Goal: Task Accomplishment & Management: Use online tool/utility

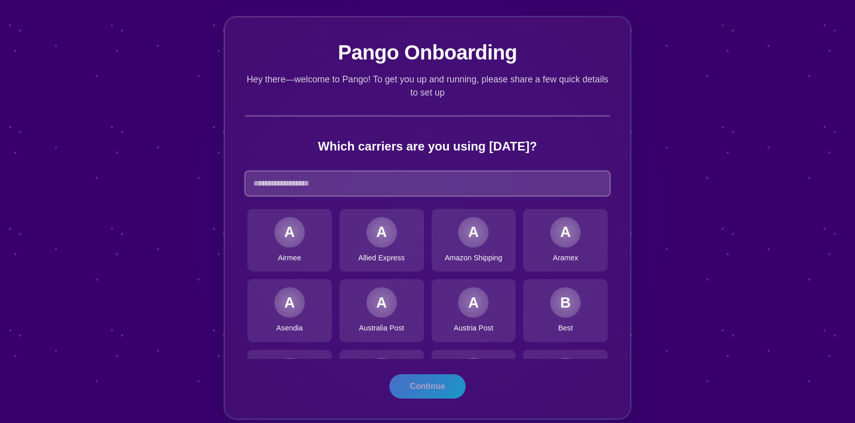
click at [405, 182] on input "text" at bounding box center [427, 183] width 365 height 25
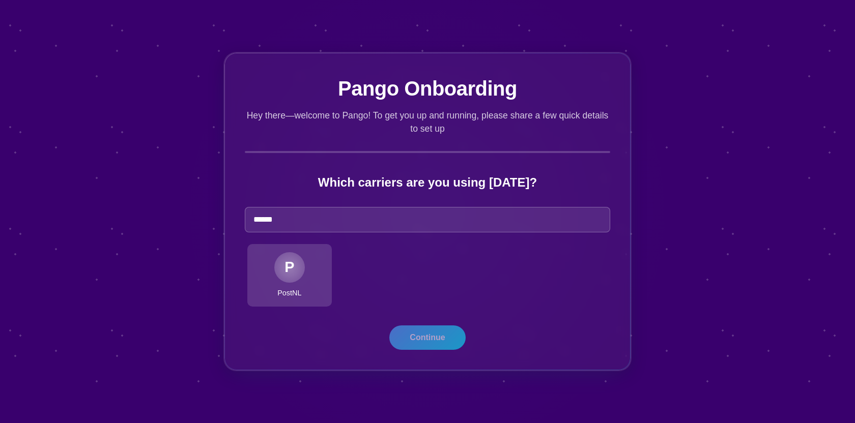
click at [294, 269] on div "P" at bounding box center [289, 267] width 31 height 31
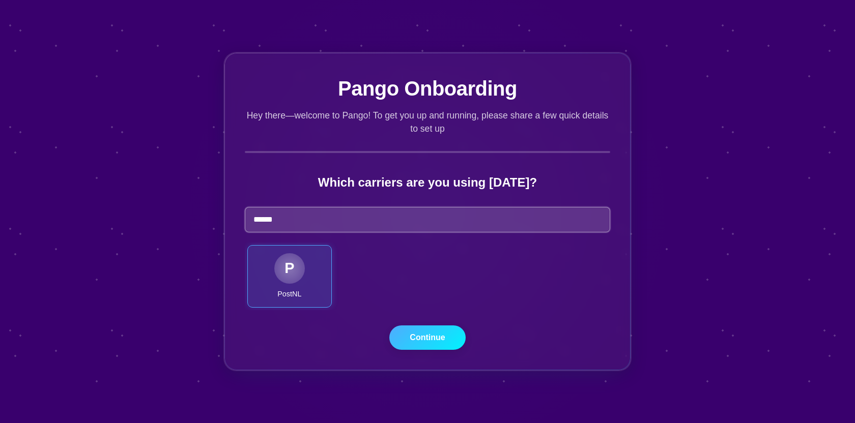
click at [381, 214] on input "******" at bounding box center [427, 219] width 365 height 25
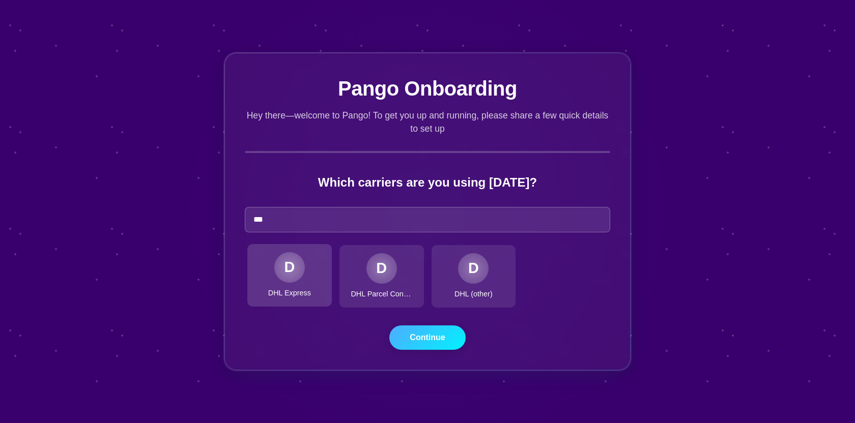
click at [297, 286] on div "D DHL Express" at bounding box center [289, 275] width 84 height 63
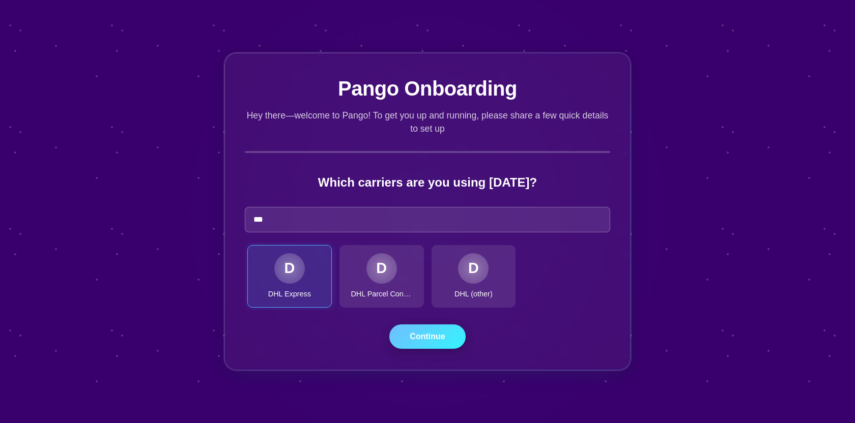
click at [421, 346] on button "Continue" at bounding box center [427, 337] width 76 height 24
click at [427, 347] on button "Continue" at bounding box center [427, 337] width 76 height 24
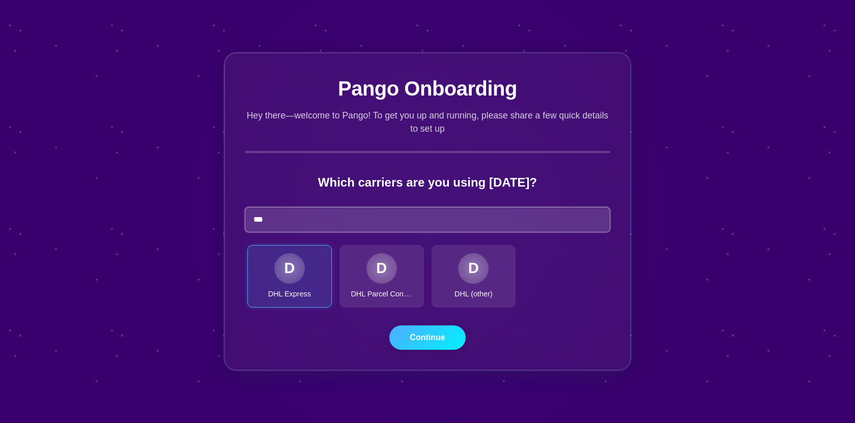
click at [300, 221] on input "***" at bounding box center [427, 219] width 365 height 25
type input "*"
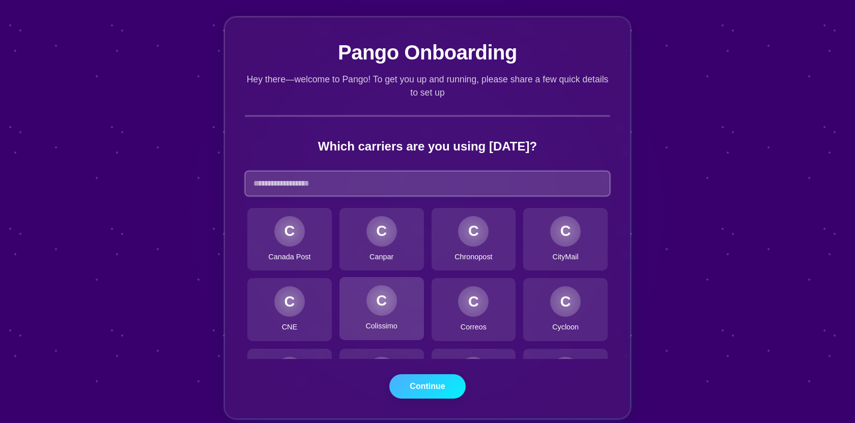
scroll to position [254, 0]
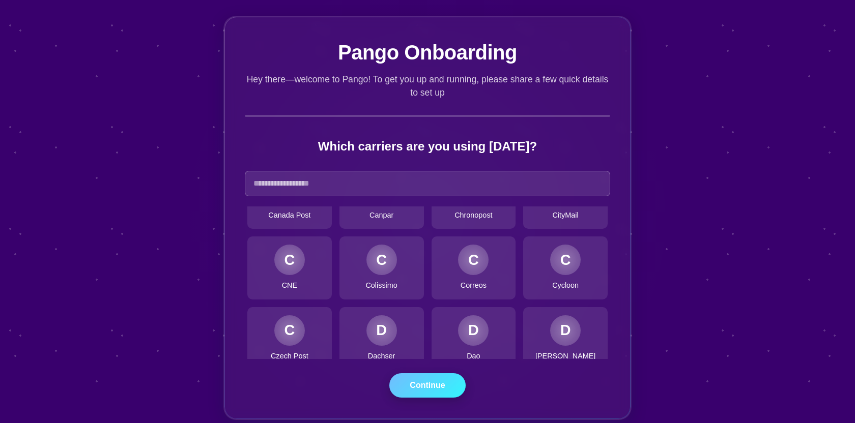
click at [439, 383] on button "Continue" at bounding box center [427, 385] width 76 height 24
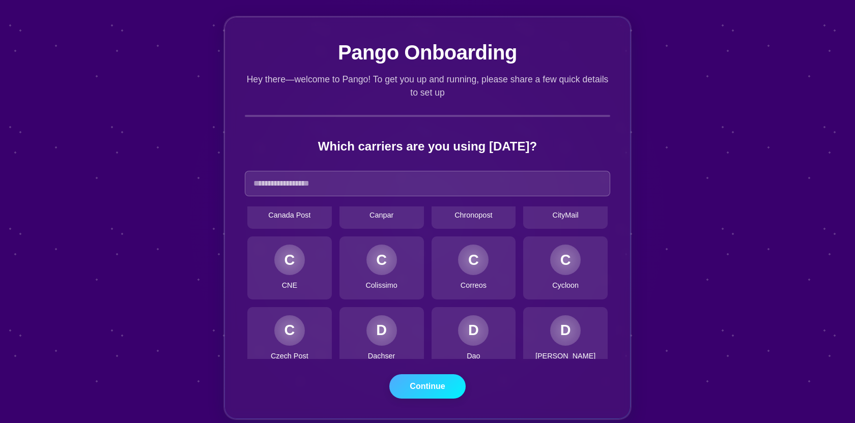
drag, startPoint x: 439, startPoint y: 383, endPoint x: 492, endPoint y: 140, distance: 248.9
click at [439, 381] on button "Continue" at bounding box center [427, 386] width 76 height 24
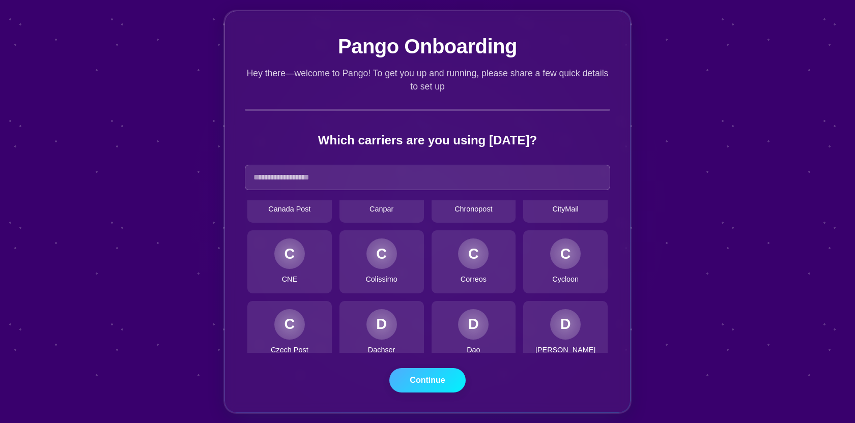
scroll to position [13, 0]
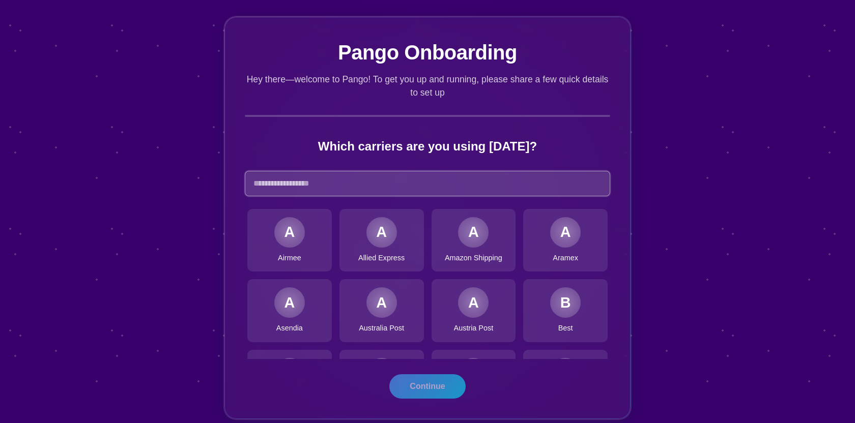
click at [332, 195] on input "text" at bounding box center [427, 183] width 365 height 25
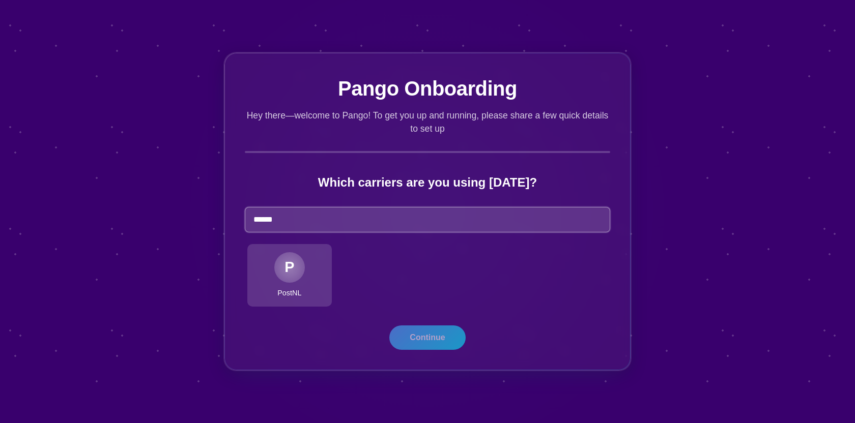
type input "******"
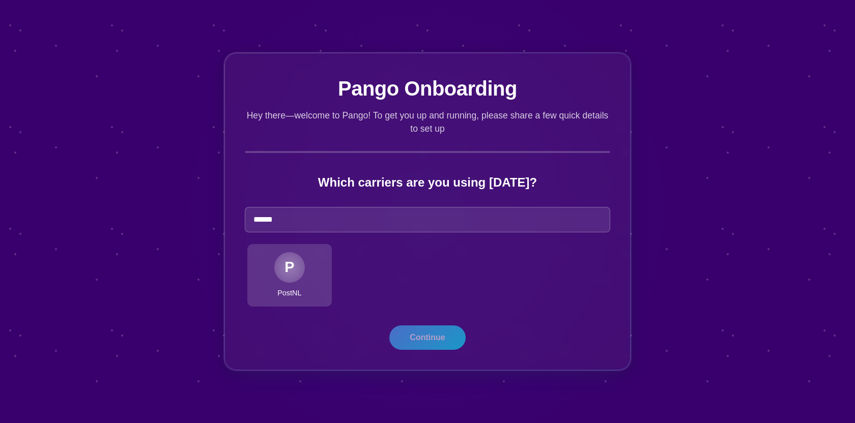
click at [317, 288] on div "P PostNL" at bounding box center [289, 275] width 84 height 63
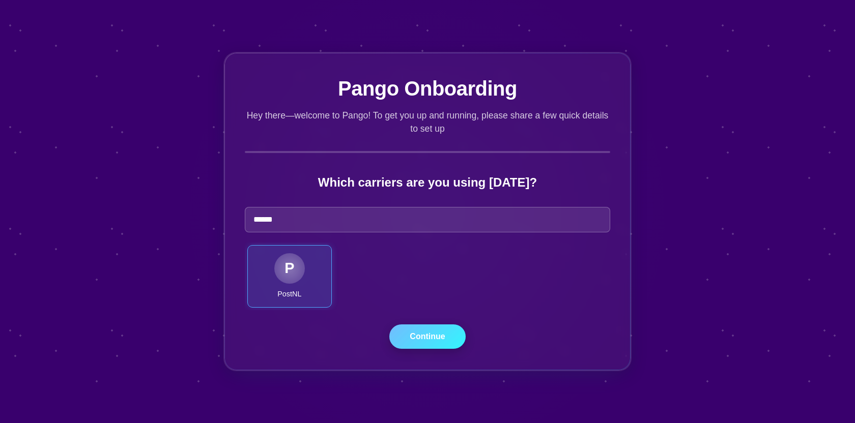
click at [418, 338] on button "Continue" at bounding box center [427, 337] width 76 height 24
click at [441, 335] on button "Continue" at bounding box center [427, 337] width 76 height 24
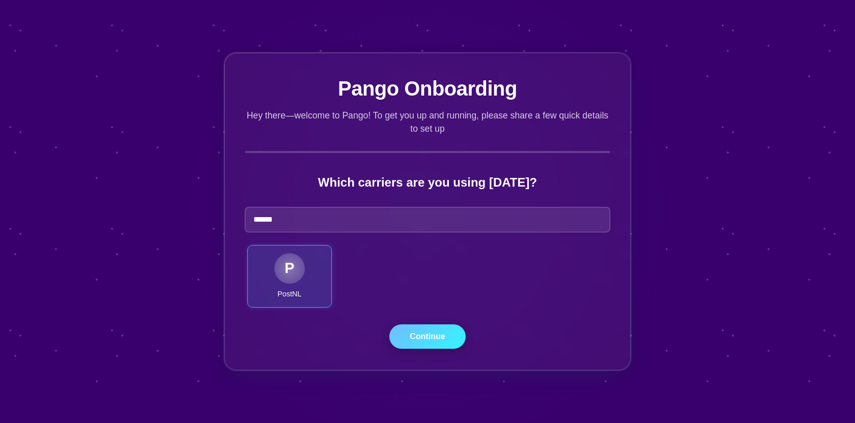
click at [441, 335] on button "Continue" at bounding box center [427, 337] width 76 height 24
click at [444, 338] on button "Continue" at bounding box center [427, 337] width 76 height 24
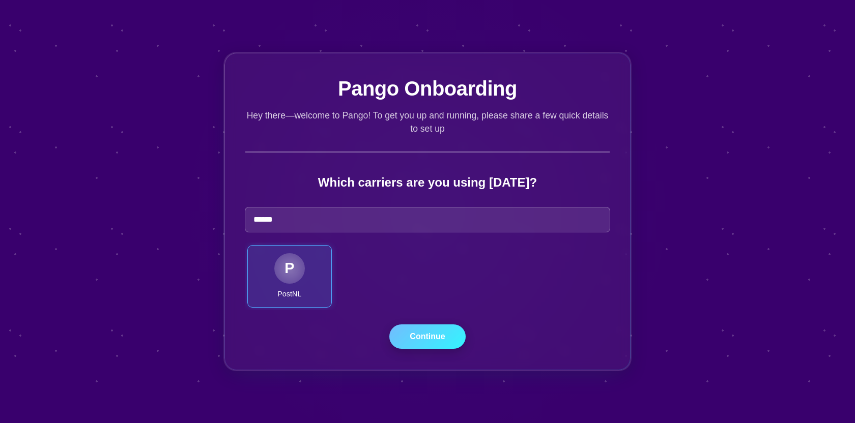
click at [444, 338] on button "Continue" at bounding box center [427, 337] width 76 height 24
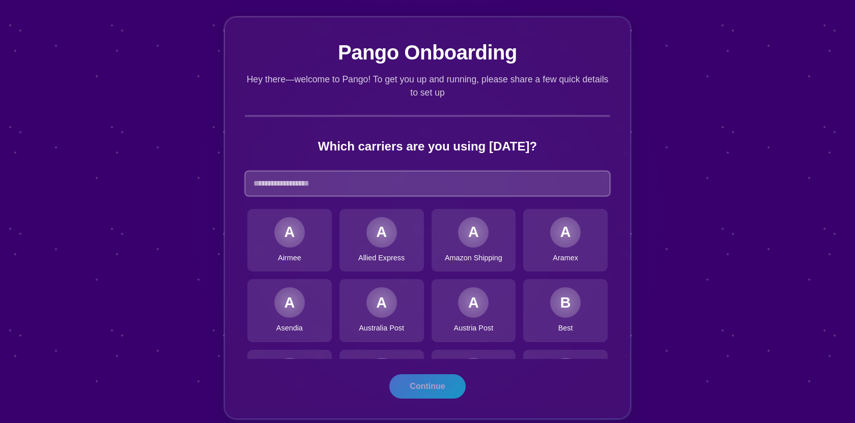
click at [259, 180] on input "text" at bounding box center [427, 183] width 365 height 25
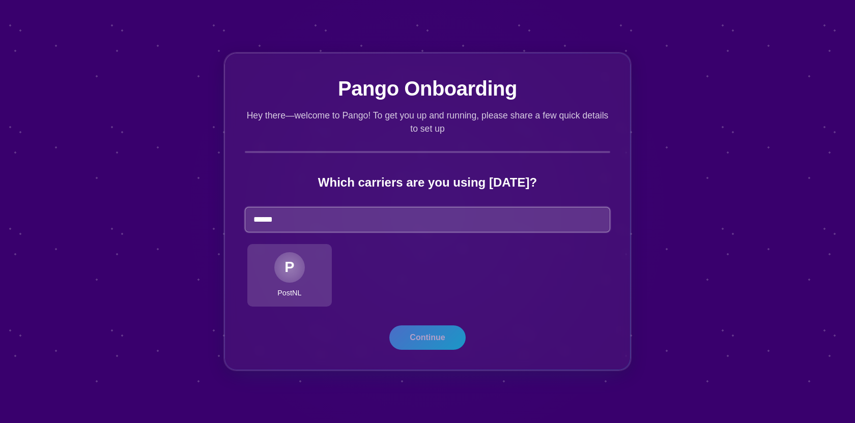
type input "******"
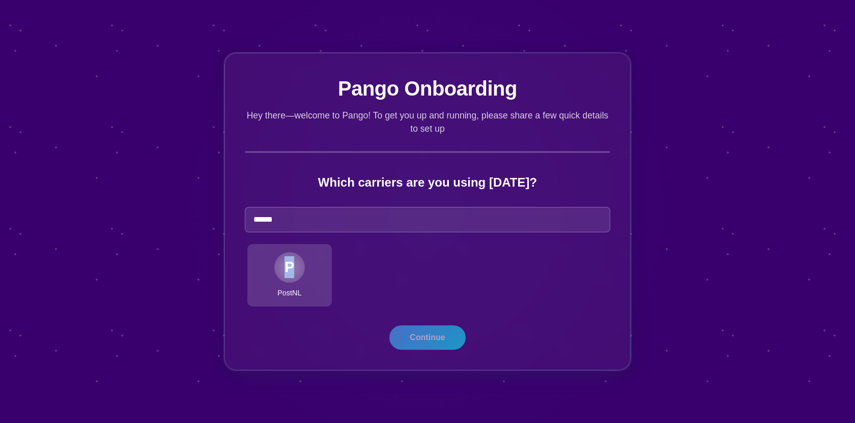
click at [290, 276] on div "P" at bounding box center [289, 267] width 10 height 22
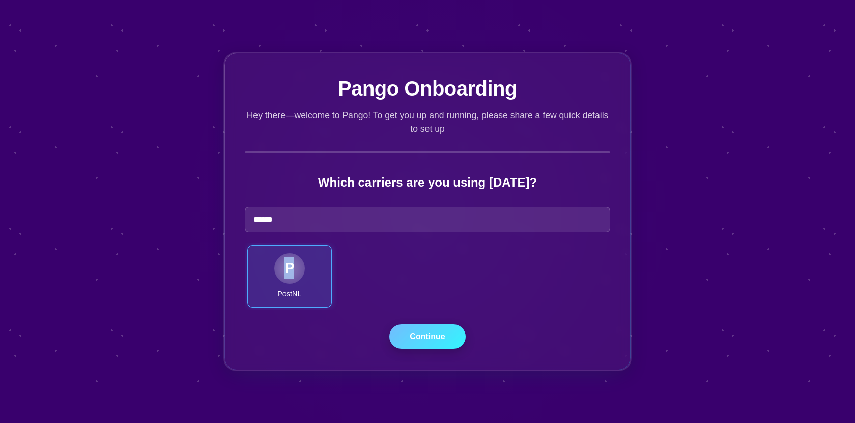
click at [420, 335] on button "Continue" at bounding box center [427, 337] width 76 height 24
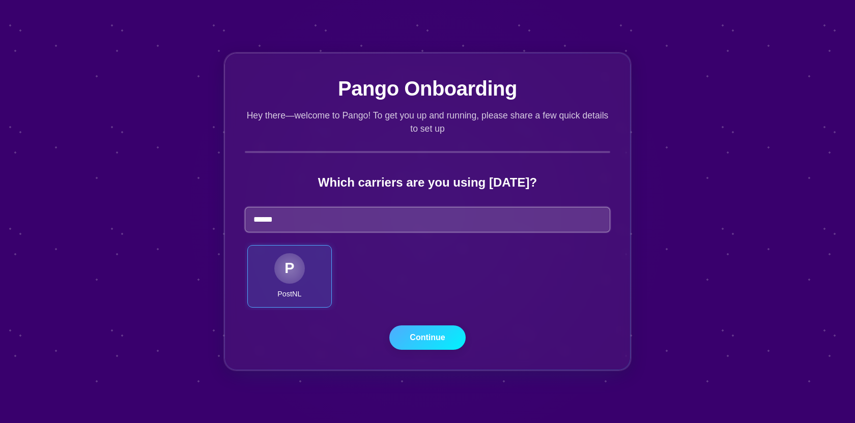
click at [404, 213] on input "******" at bounding box center [427, 219] width 365 height 25
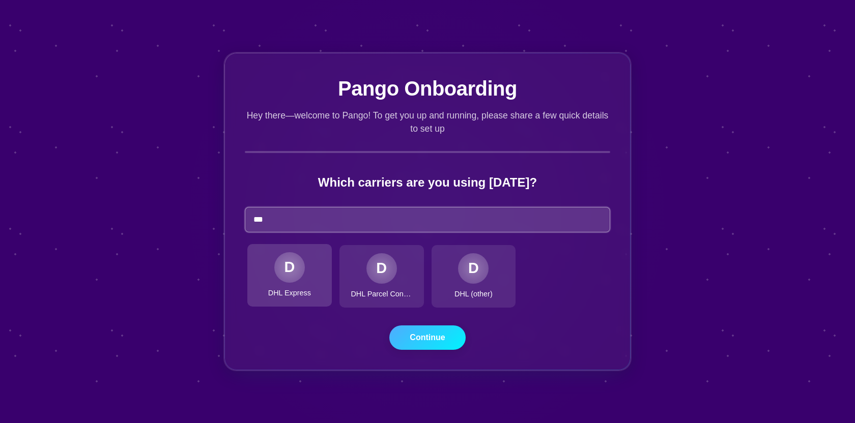
type input "***"
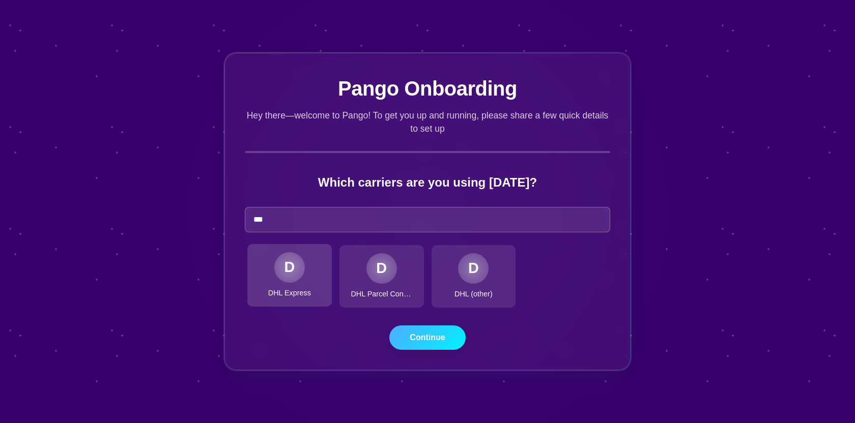
click at [302, 263] on div "D" at bounding box center [289, 267] width 31 height 31
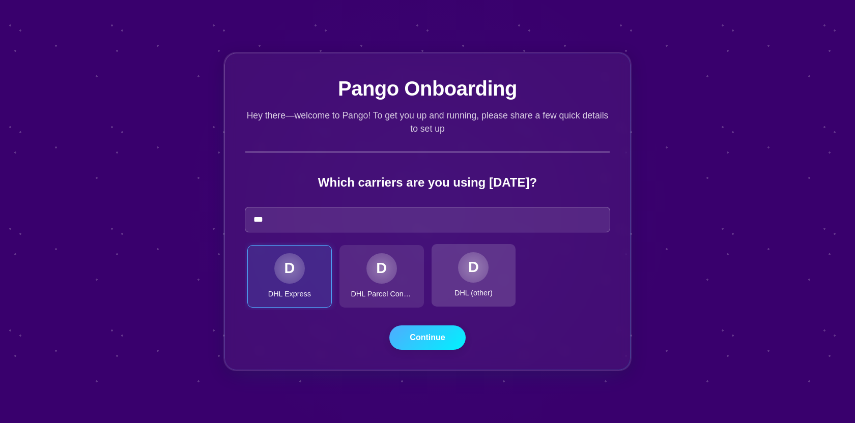
drag, startPoint x: 375, startPoint y: 262, endPoint x: 448, endPoint y: 272, distance: 73.8
click at [376, 263] on div "D" at bounding box center [381, 268] width 31 height 31
click at [479, 277] on div "D" at bounding box center [473, 267] width 31 height 31
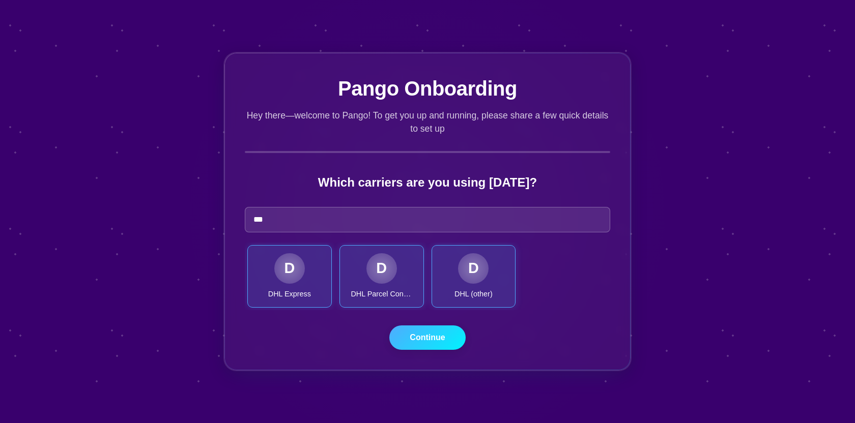
click at [448, 356] on div "Pango Onboarding Hey there—welcome to Pango! To get you up and running, please …" at bounding box center [427, 211] width 407 height 318
click at [431, 340] on button "Continue" at bounding box center [427, 337] width 76 height 24
drag, startPoint x: 431, startPoint y: 340, endPoint x: 444, endPoint y: 315, distance: 27.8
click at [432, 340] on button "Continue" at bounding box center [427, 338] width 76 height 24
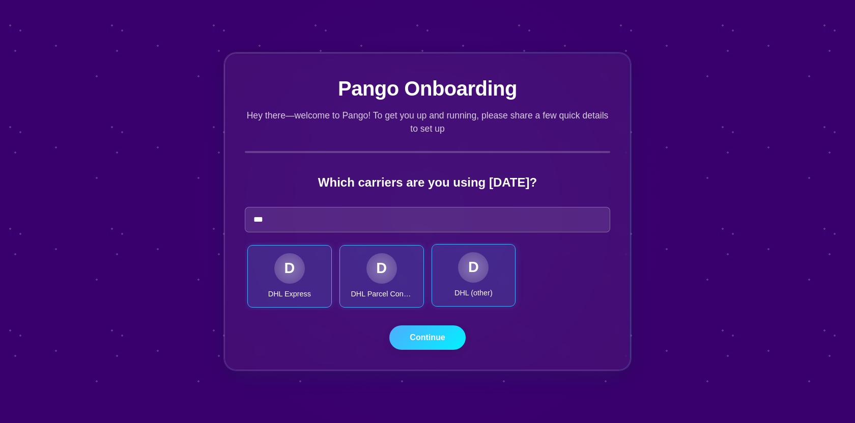
click at [460, 293] on span "DHL (other)" at bounding box center [473, 293] width 38 height 11
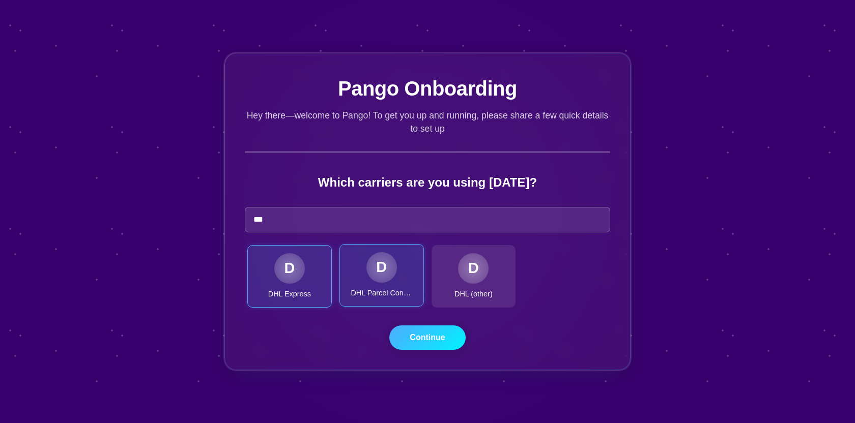
click at [388, 281] on div "D DHL Parcel Connect" at bounding box center [381, 275] width 84 height 63
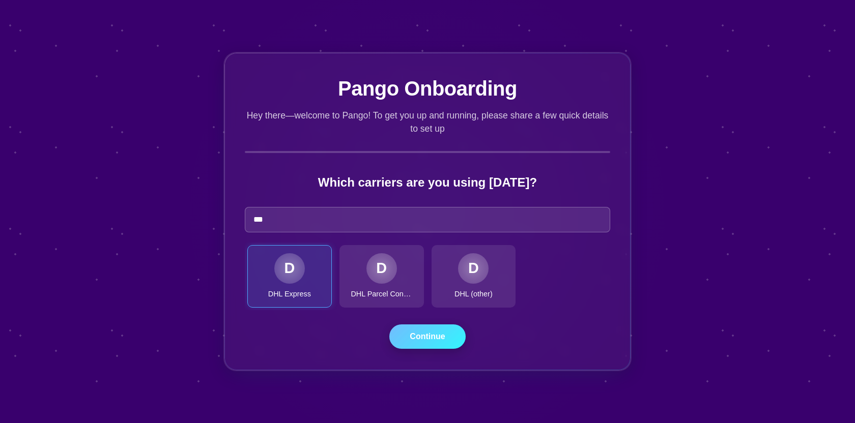
click at [435, 349] on button "Continue" at bounding box center [427, 337] width 76 height 24
click at [436, 347] on button "Continue" at bounding box center [427, 337] width 76 height 24
click at [437, 347] on button "Continue" at bounding box center [427, 337] width 76 height 24
click at [436, 347] on button "Continue" at bounding box center [427, 337] width 76 height 24
click at [436, 344] on button "Continue" at bounding box center [427, 337] width 76 height 24
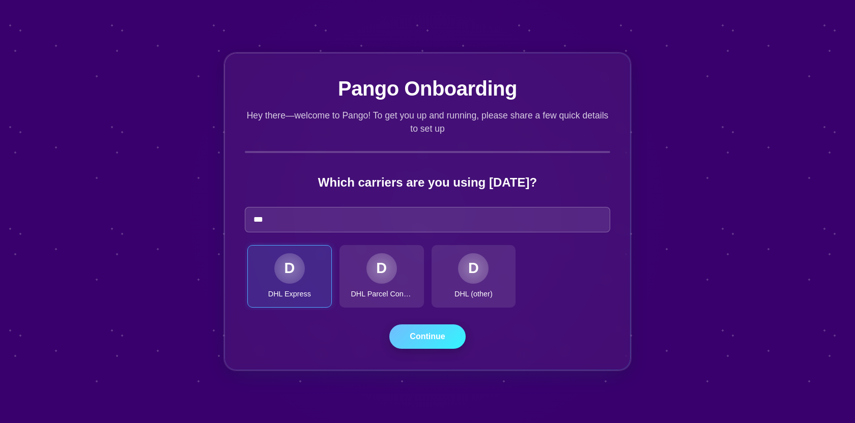
click at [437, 340] on button "Continue" at bounding box center [427, 337] width 76 height 24
click at [436, 335] on button "Continue" at bounding box center [427, 337] width 76 height 24
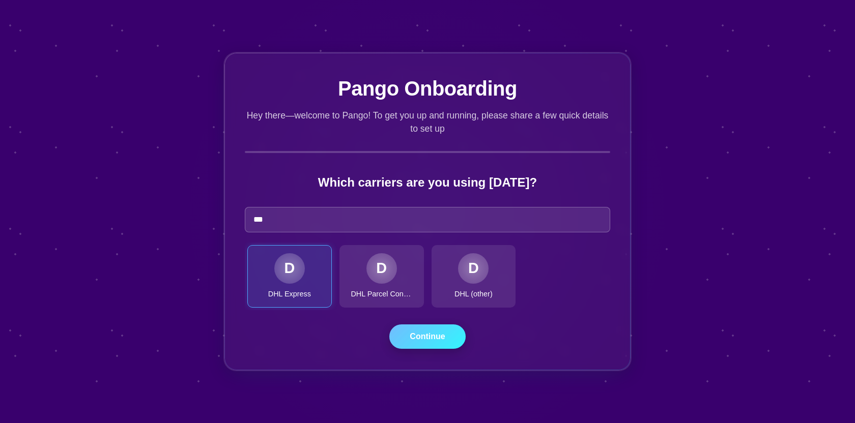
click at [436, 335] on button "Continue" at bounding box center [427, 337] width 76 height 24
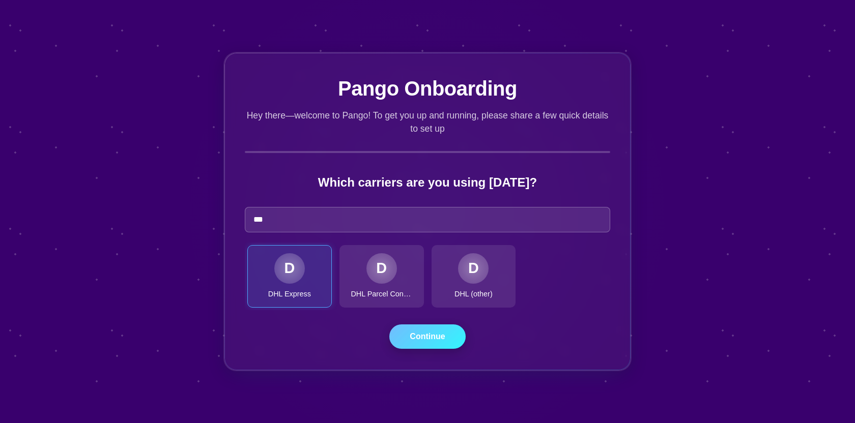
click at [436, 335] on button "Continue" at bounding box center [427, 337] width 76 height 24
click at [363, 234] on div "Which carriers are you using today? *** D DHL Express D DHL Parcel Connect D DH…" at bounding box center [427, 261] width 365 height 177
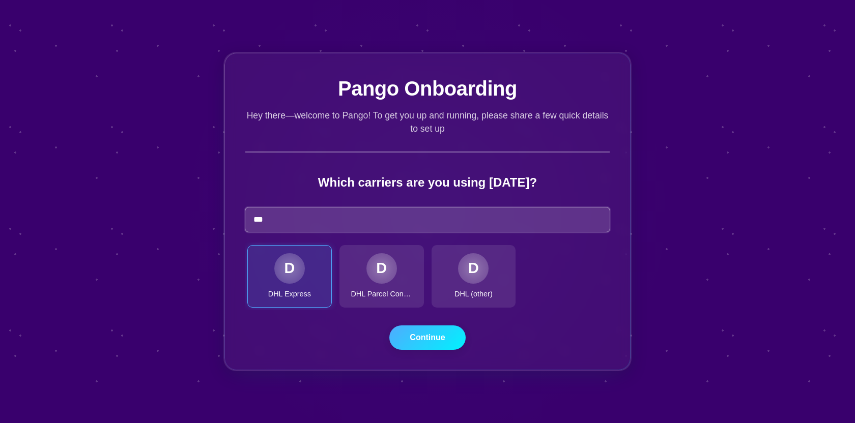
click at [357, 228] on input "***" at bounding box center [427, 219] width 365 height 25
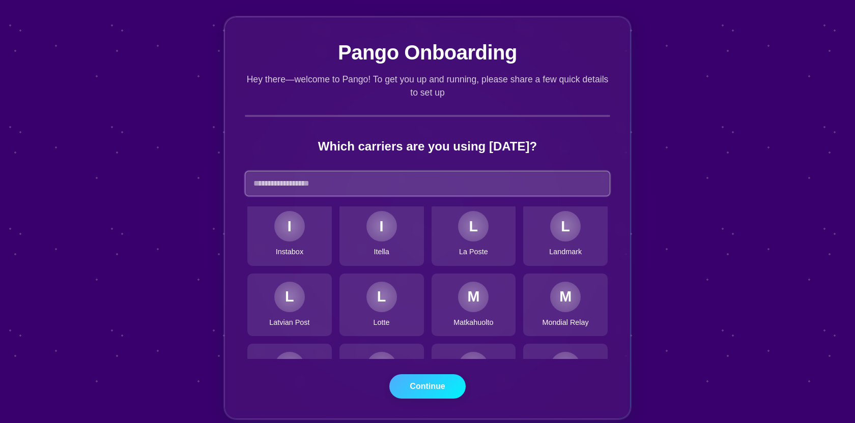
scroll to position [966, 0]
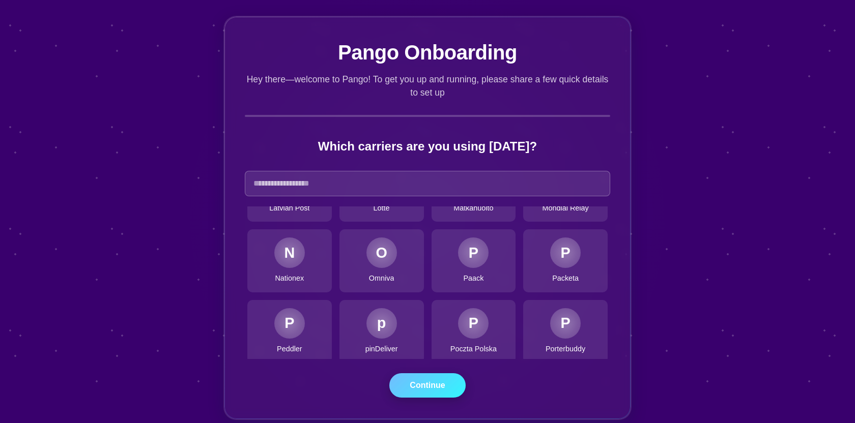
click at [427, 377] on button "Continue" at bounding box center [427, 385] width 76 height 24
click at [426, 378] on button "Continue" at bounding box center [427, 385] width 76 height 24
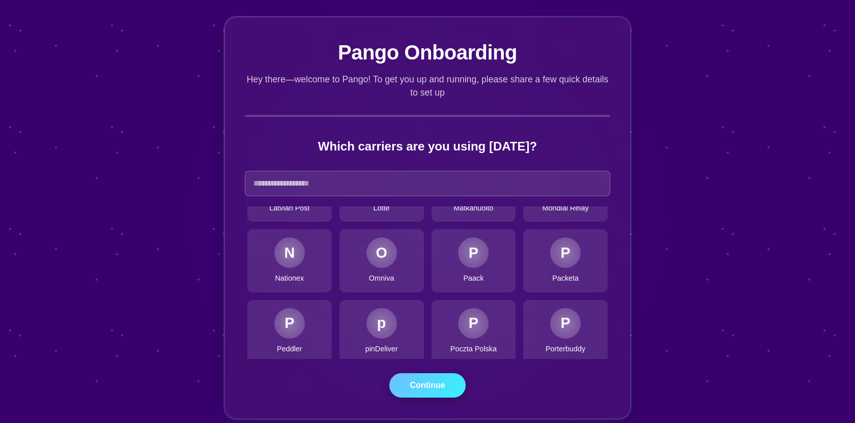
click at [426, 378] on button "Continue" at bounding box center [427, 385] width 76 height 24
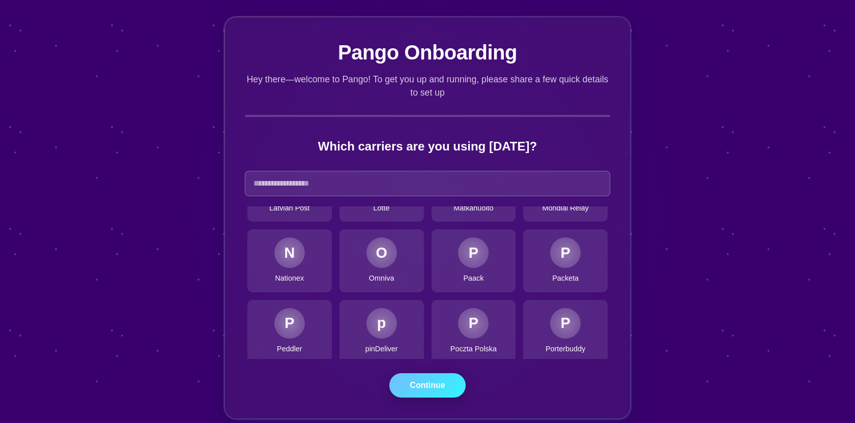
click at [426, 378] on button "Continue" at bounding box center [427, 385] width 76 height 24
click at [426, 380] on button "Continue" at bounding box center [427, 385] width 76 height 24
click at [425, 379] on button "Continue" at bounding box center [427, 385] width 76 height 24
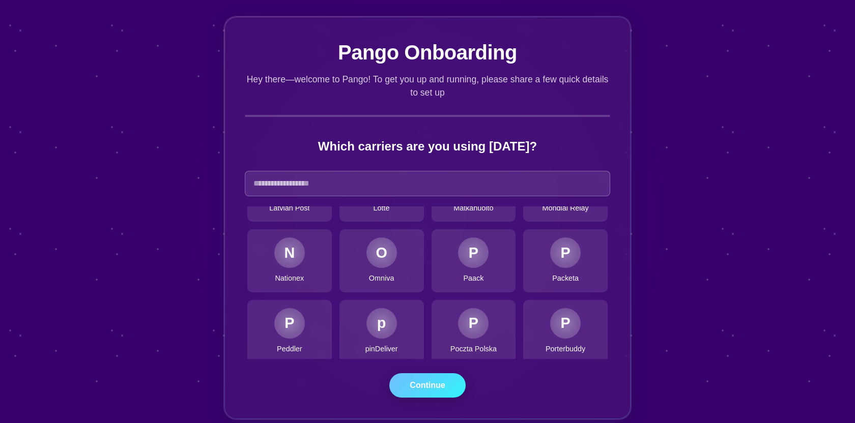
click at [425, 379] on button "Continue" at bounding box center [427, 385] width 76 height 24
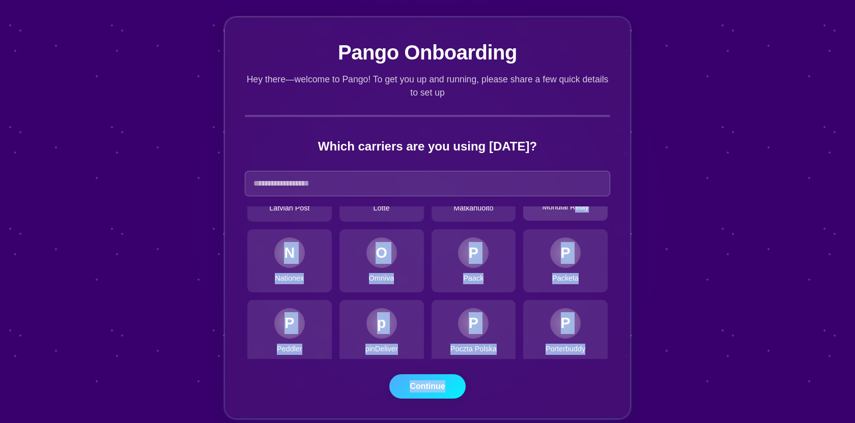
drag, startPoint x: 721, startPoint y: 269, endPoint x: 586, endPoint y: 217, distance: 144.4
click at [569, 220] on div "Pango Onboarding Hey there—welcome to Pango! To get you up and running, please …" at bounding box center [427, 218] width 855 height 436
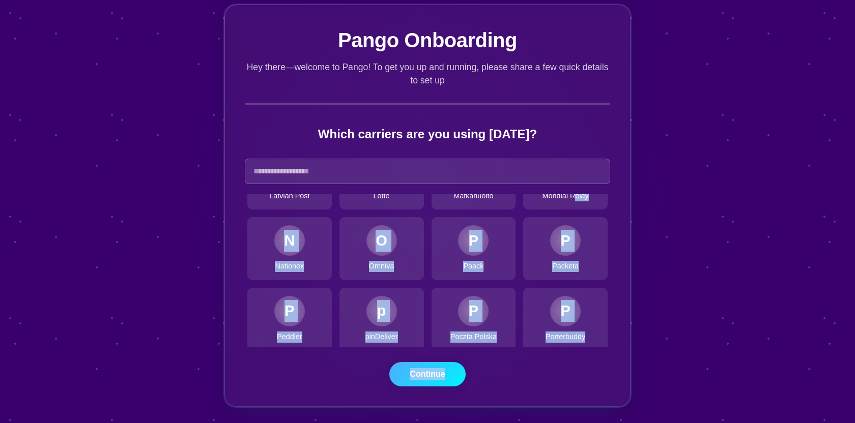
scroll to position [13, 0]
click at [688, 320] on div "Pango Onboarding Hey there—welcome to Pango! To get you up and running, please …" at bounding box center [427, 205] width 855 height 436
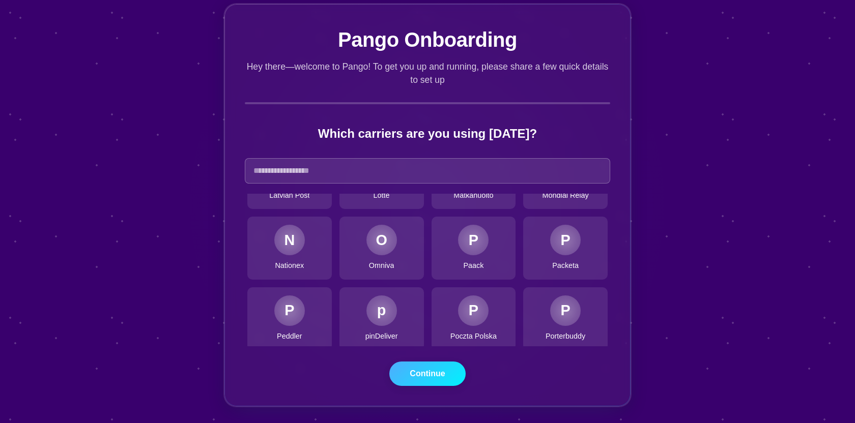
drag, startPoint x: 688, startPoint y: 320, endPoint x: 241, endPoint y: 247, distance: 453.6
click at [656, 313] on div "Pango Onboarding Hey there—welcome to Pango! To get you up and running, please …" at bounding box center [427, 205] width 855 height 436
